Goal: Information Seeking & Learning: Compare options

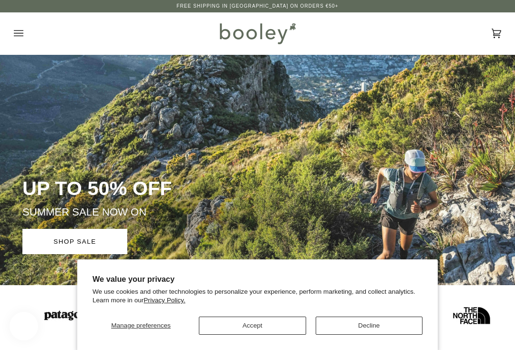
click at [279, 319] on button "Accept" at bounding box center [252, 326] width 107 height 18
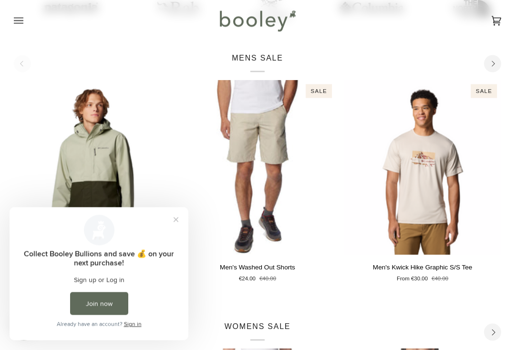
scroll to position [308, 0]
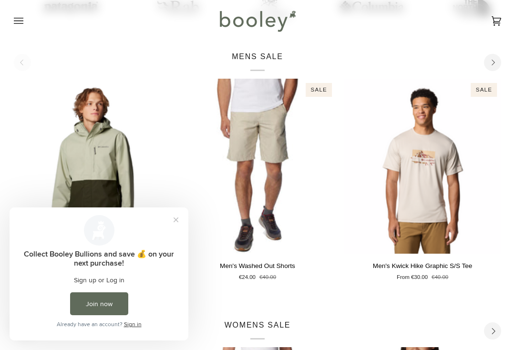
click at [180, 224] on button "Close prompt" at bounding box center [175, 219] width 17 height 17
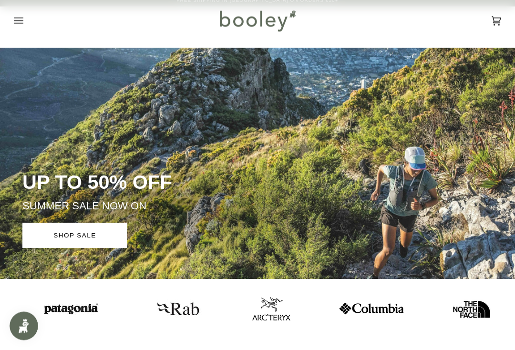
scroll to position [0, 0]
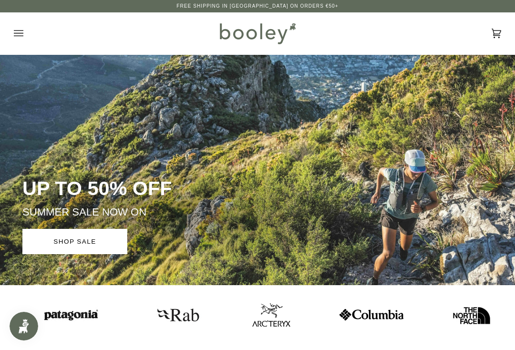
click at [24, 37] on button "Open menu" at bounding box center [28, 33] width 29 height 42
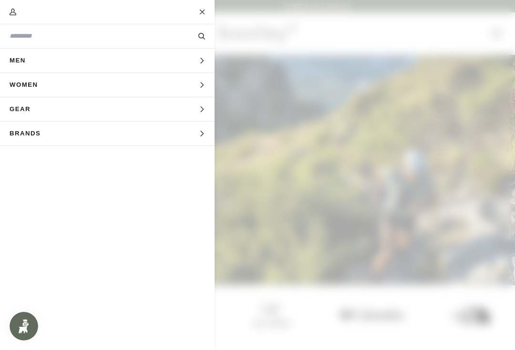
click at [135, 38] on input "Search our store" at bounding box center [92, 35] width 164 height 9
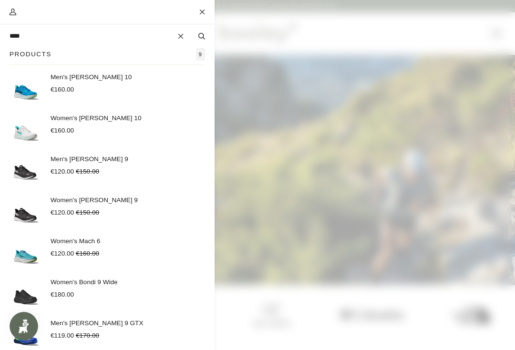
type input "****"
click at [208, 32] on button "Search" at bounding box center [202, 36] width 26 height 10
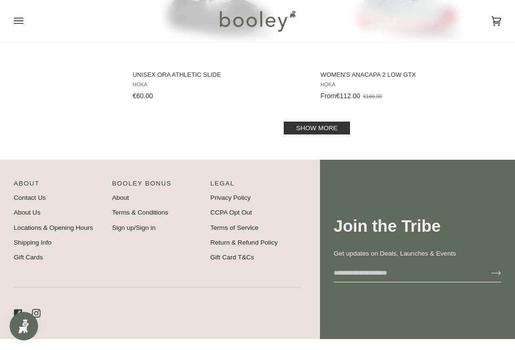
scroll to position [2005, 0]
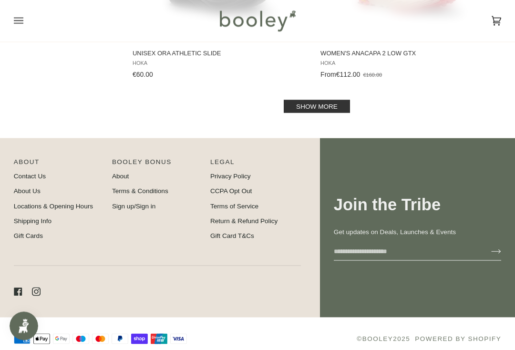
click at [340, 112] on link "Show more" at bounding box center [317, 106] width 66 height 13
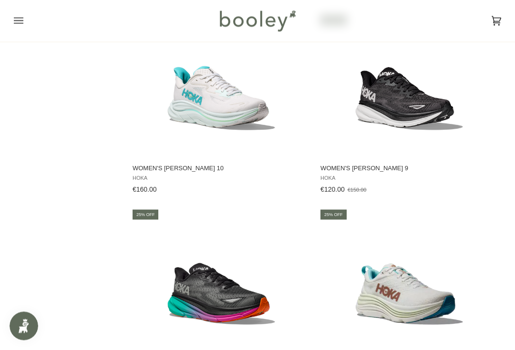
scroll to position [2863, 0]
click at [22, 18] on icon "Open menu" at bounding box center [19, 21] width 10 height 14
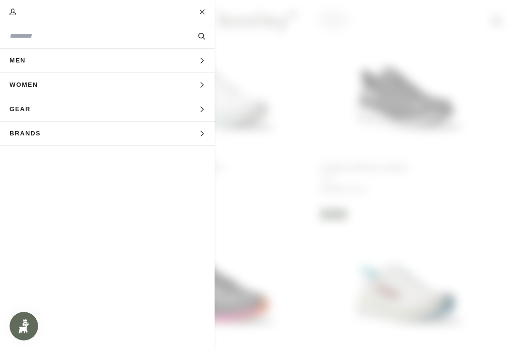
click at [204, 87] on icon "Main menu" at bounding box center [202, 85] width 6 height 6
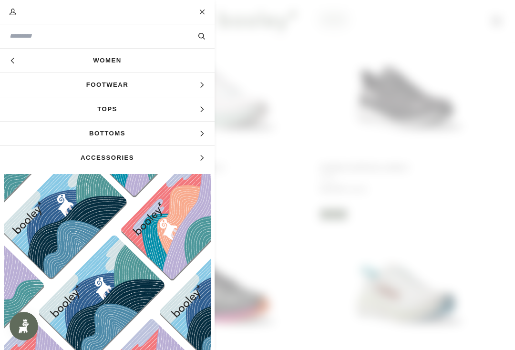
click at [204, 112] on icon "Main menu" at bounding box center [202, 109] width 6 height 6
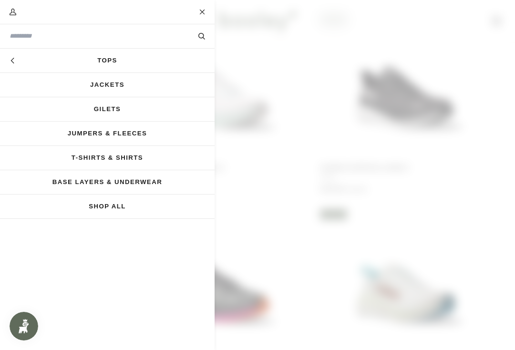
click at [140, 157] on link "T-Shirts & Shirts" at bounding box center [107, 158] width 215 height 24
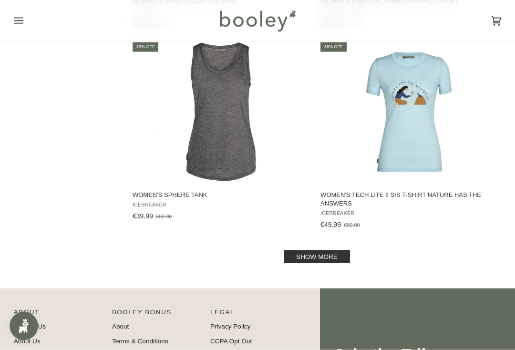
scroll to position [1864, 0]
click at [341, 260] on link "Show more" at bounding box center [317, 256] width 66 height 13
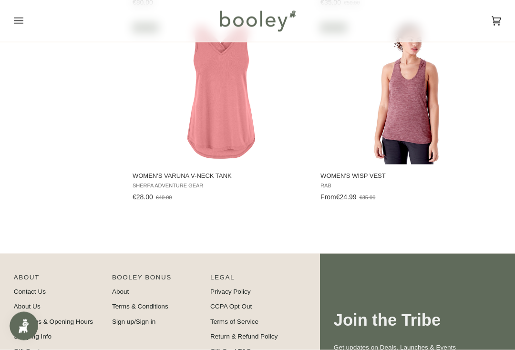
scroll to position [2470, 0]
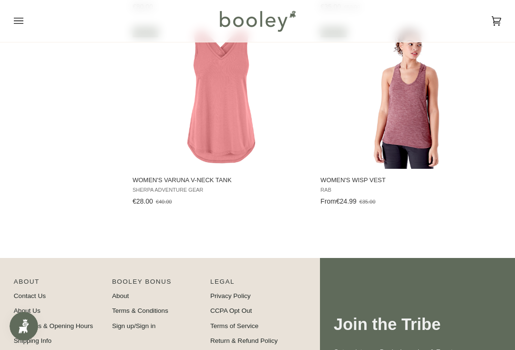
click at [442, 160] on button "View product" at bounding box center [408, 158] width 179 height 21
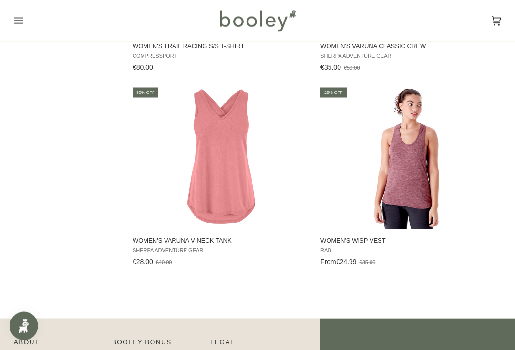
scroll to position [2410, 0]
click at [236, 168] on img "Women's Varuna V-Neck Tank" at bounding box center [221, 157] width 143 height 143
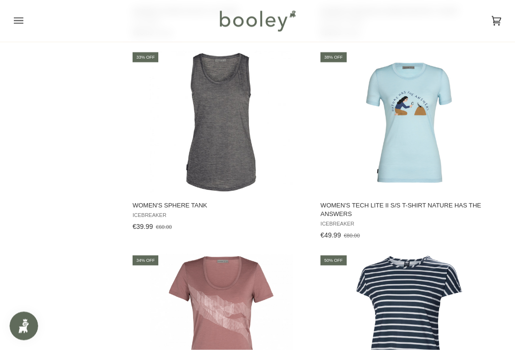
scroll to position [1853, 0]
click at [243, 119] on img "Women's Sphere Tank" at bounding box center [221, 122] width 143 height 143
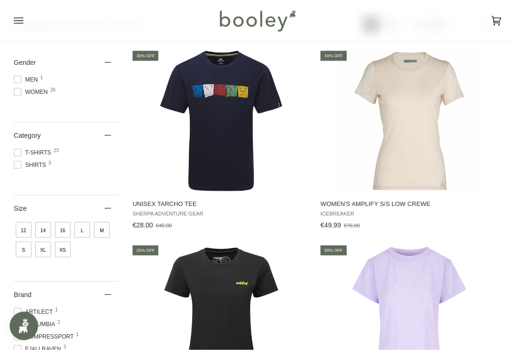
scroll to position [0, 0]
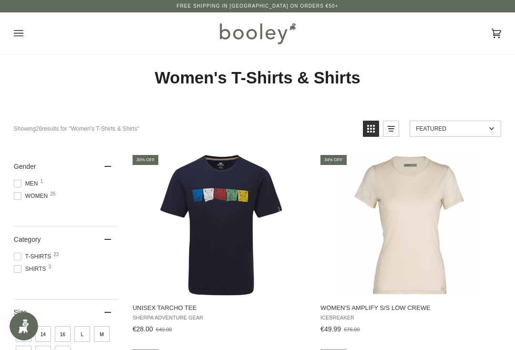
click at [26, 39] on button "Open menu" at bounding box center [28, 33] width 29 height 42
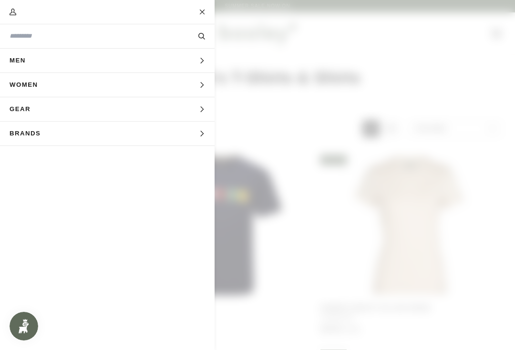
scroll to position [1880, 0]
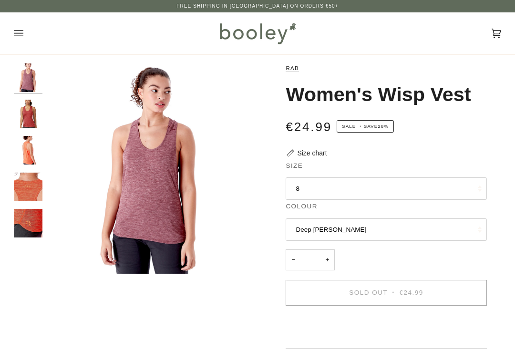
click at [456, 185] on button "8" at bounding box center [386, 188] width 201 height 23
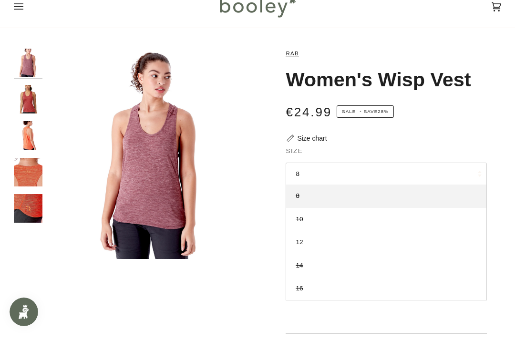
scroll to position [16, 0]
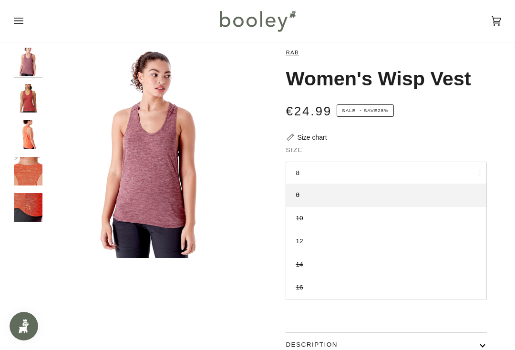
click at [36, 174] on img "Rab Women's Wisp Vest - Booley Galway" at bounding box center [28, 171] width 29 height 29
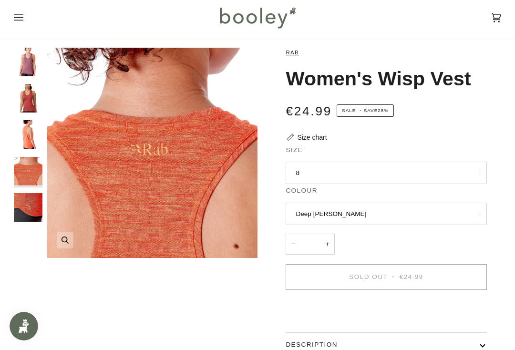
scroll to position [0, 0]
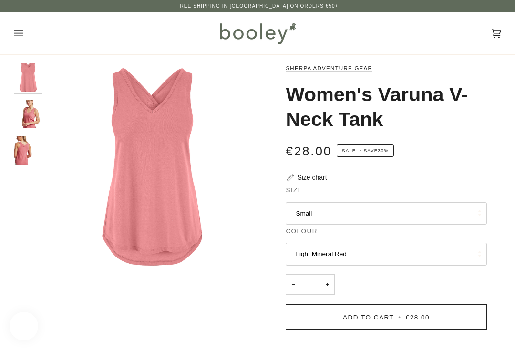
click at [418, 212] on button "Small" at bounding box center [386, 213] width 201 height 23
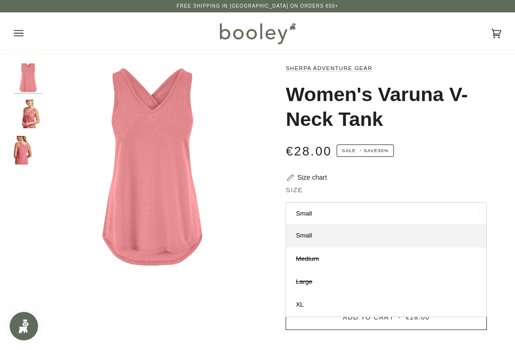
click at [309, 308] on link "XL" at bounding box center [386, 304] width 200 height 23
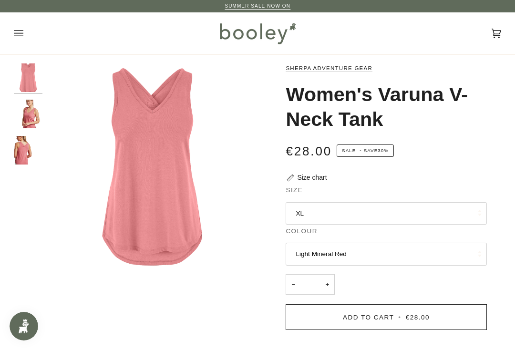
click at [40, 120] on img "Sherpa Adventure Gear Women's Varuna V-Neck Tank Light Mineral Red - Booley Gal…" at bounding box center [28, 114] width 29 height 29
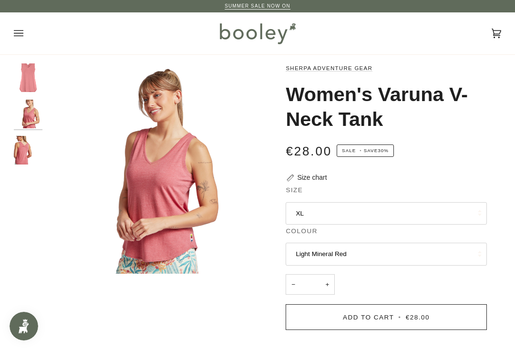
click at [29, 153] on img "Sherpa Adventure Gear Women's Varuna V-Neck Tank Light Mineral Red - Booley Gal…" at bounding box center [28, 150] width 29 height 29
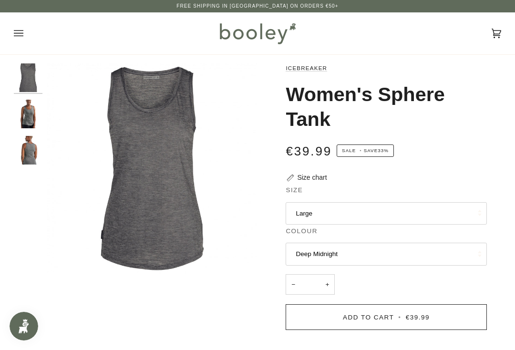
click at [35, 115] on img "Icebreaker Women's Sphere Tank - Booley Galway" at bounding box center [28, 114] width 29 height 29
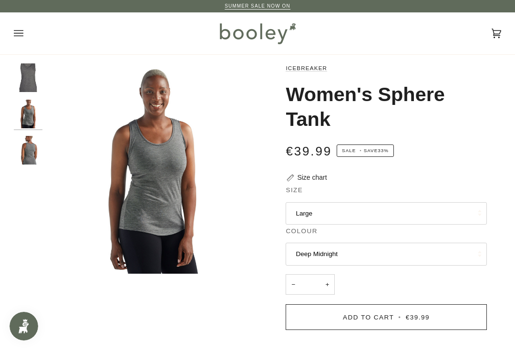
click at [36, 152] on img "Icebreaker Women's Sphere Tank - Booley Galway" at bounding box center [28, 150] width 29 height 29
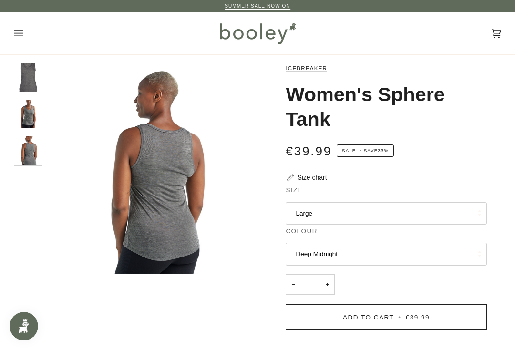
click at [421, 202] on button "Large" at bounding box center [386, 213] width 201 height 23
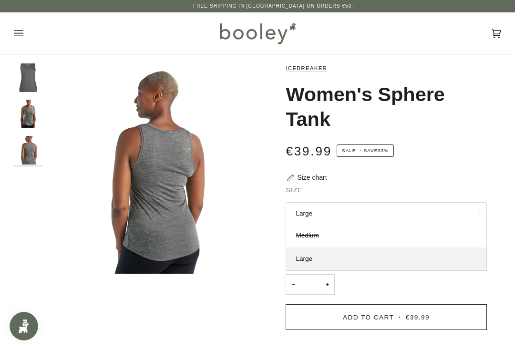
click at [476, 154] on div "€39.99 Sale • Save 33%" at bounding box center [386, 150] width 201 height 19
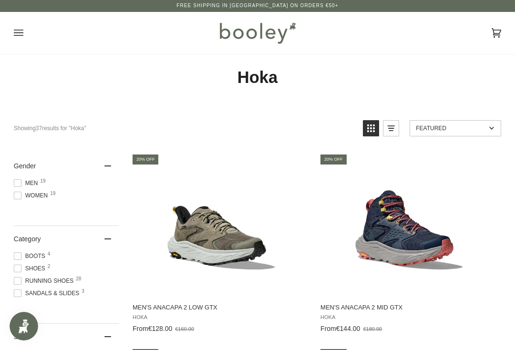
scroll to position [2003, 0]
